Goal: Transaction & Acquisition: Purchase product/service

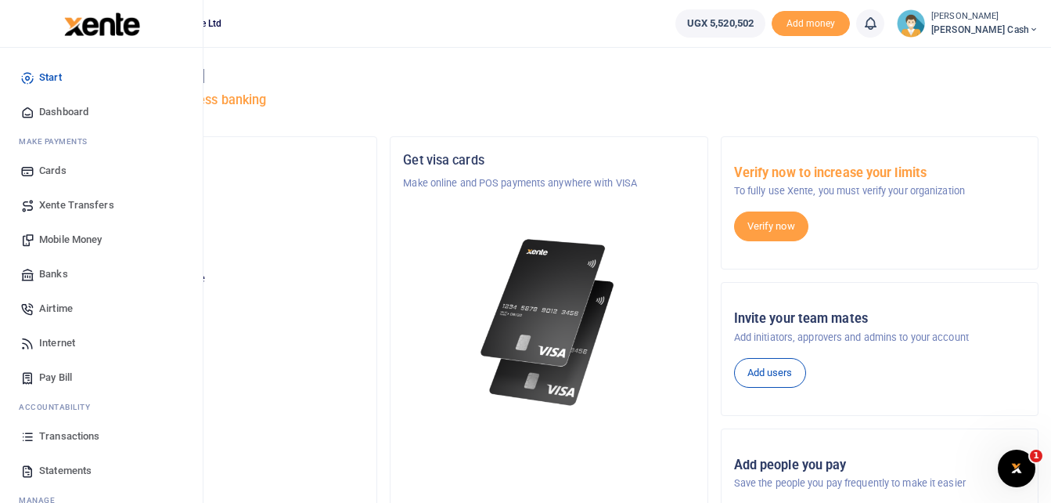
click at [70, 236] on span "Mobile Money" at bounding box center [70, 240] width 63 height 16
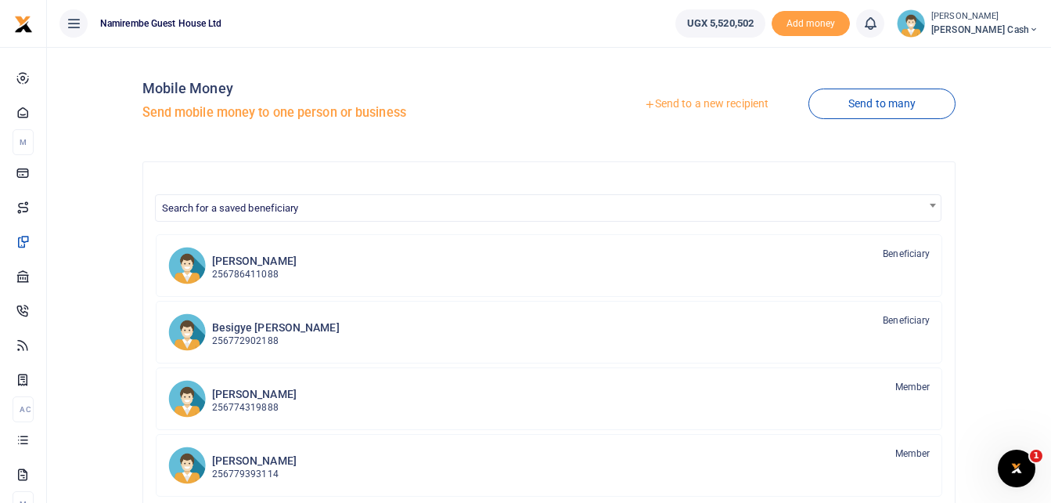
click at [703, 106] on link "Send to a new recipient" at bounding box center [706, 104] width 204 height 28
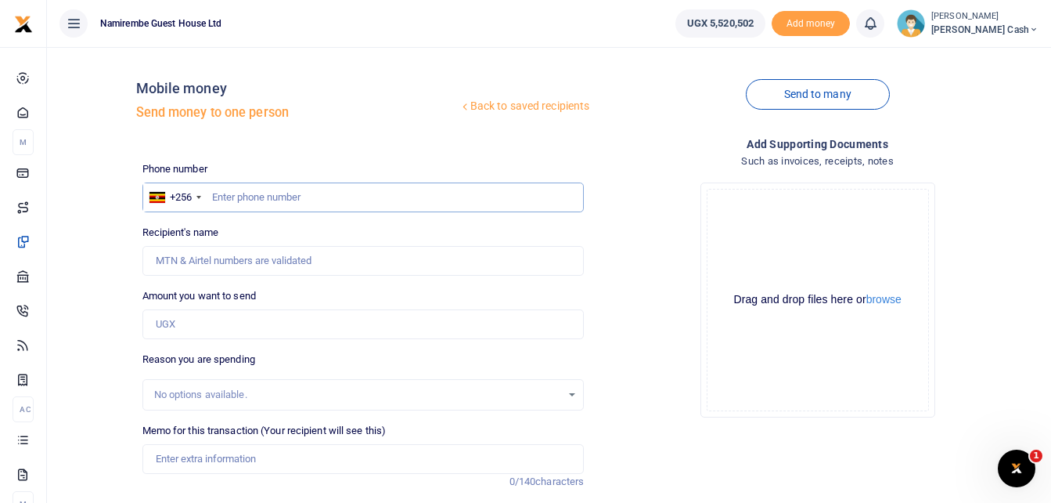
drag, startPoint x: 223, startPoint y: 187, endPoint x: 219, endPoint y: 195, distance: 8.8
click at [222, 188] on input "text" at bounding box center [363, 197] width 442 height 30
type input "0784090186"
type input "[PERSON_NAME]"
type input "0784090186"
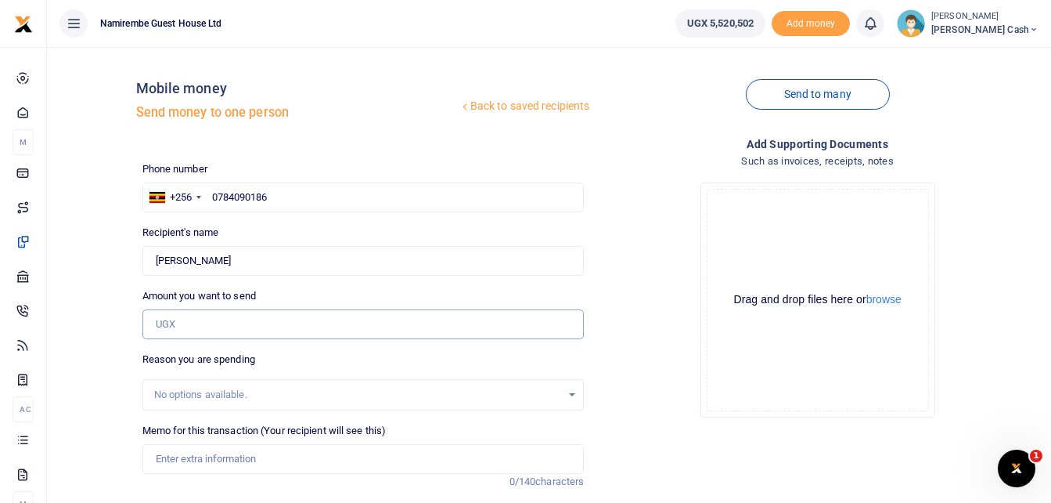
click at [181, 322] on input "Amount you want to send" at bounding box center [363, 324] width 442 height 30
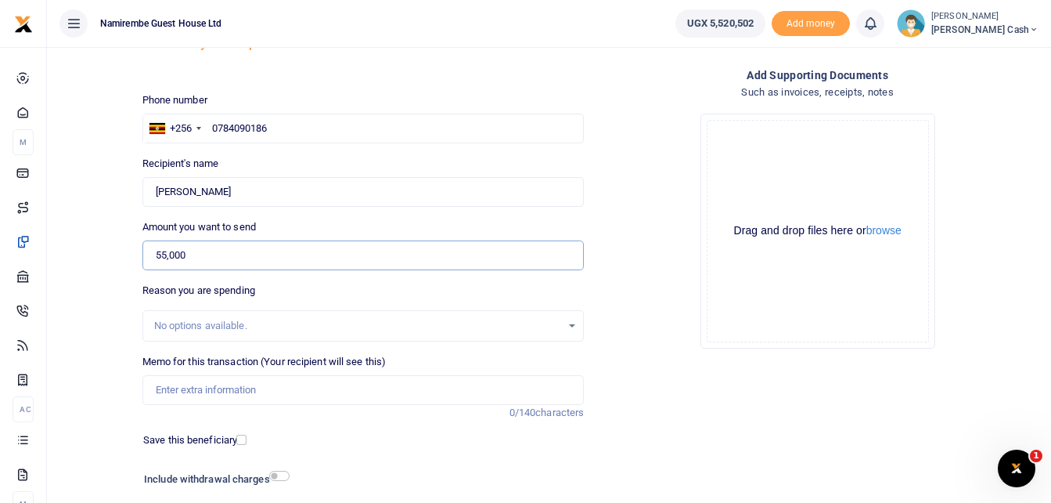
scroll to position [157, 0]
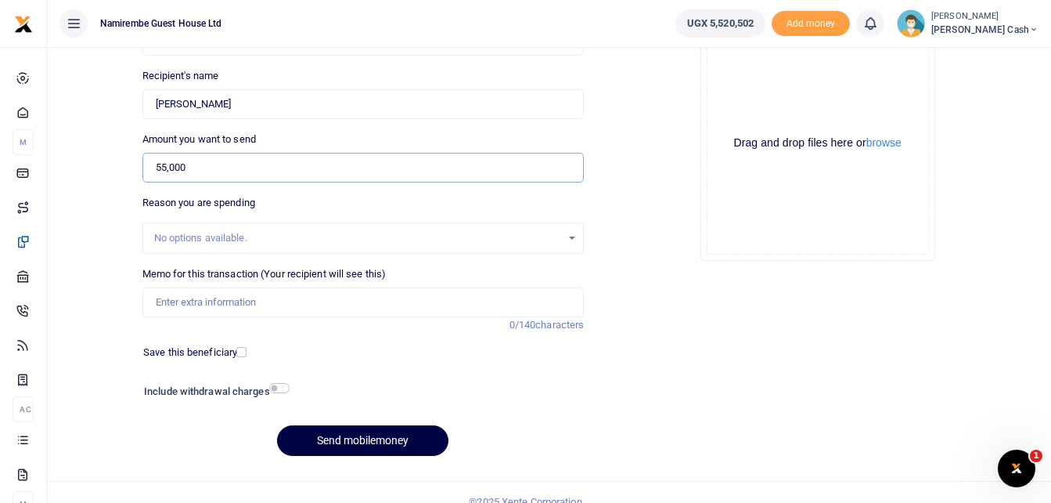
type input "55,000"
click at [206, 296] on input "Memo for this transaction (Your recipient will see this)" at bounding box center [363, 302] width 442 height 30
type input "Being payment for 5bunches yellows"
click at [277, 387] on input "checkbox" at bounding box center [279, 388] width 20 height 10
checkbox input "true"
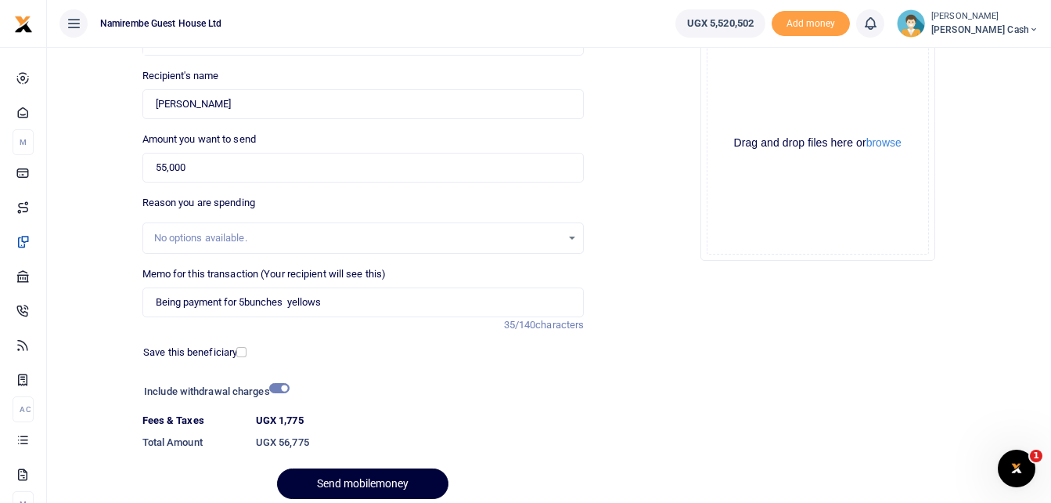
click at [365, 475] on button "Send mobilemoney" at bounding box center [362, 483] width 171 height 31
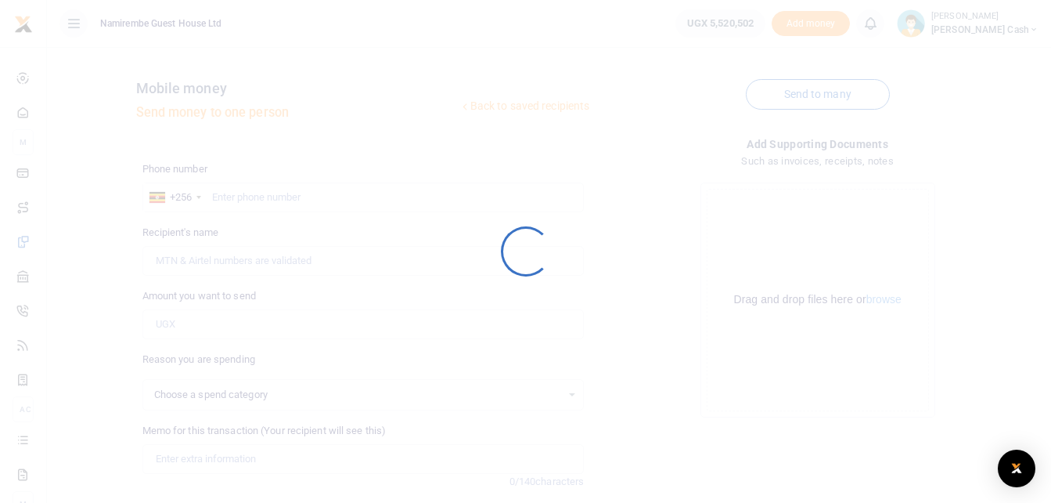
select select
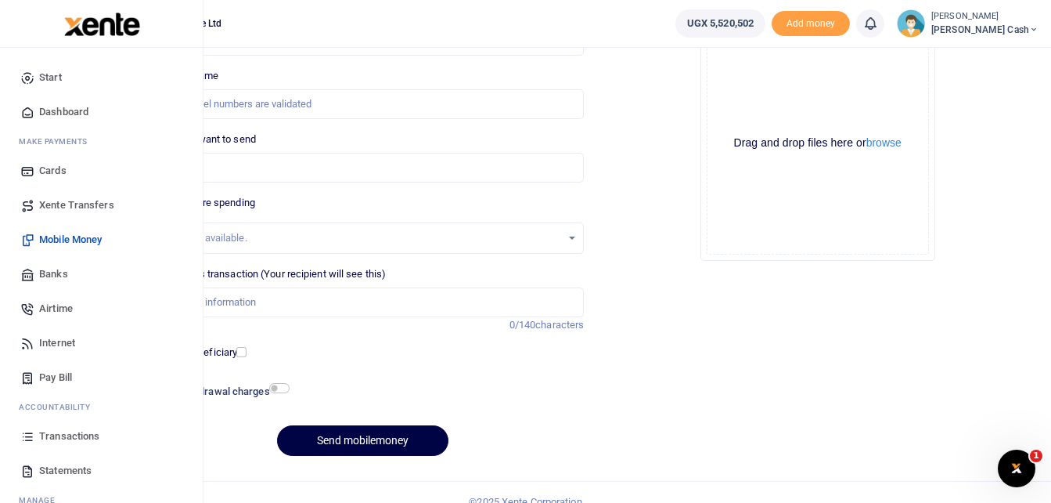
click at [66, 436] on span "Transactions" at bounding box center [69, 436] width 60 height 16
